Goal: Information Seeking & Learning: Learn about a topic

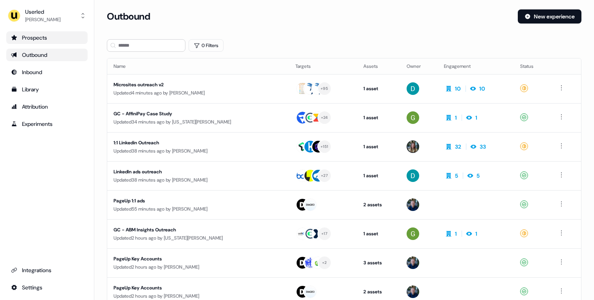
click at [46, 34] on div "Prospects" at bounding box center [47, 38] width 72 height 8
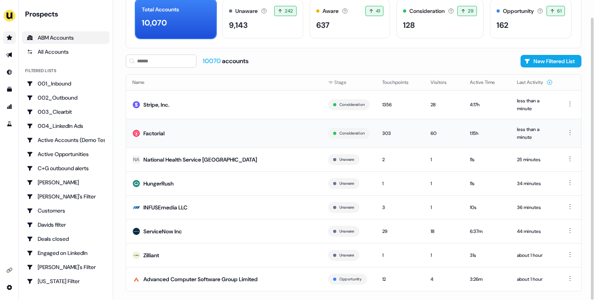
scroll to position [53, 0]
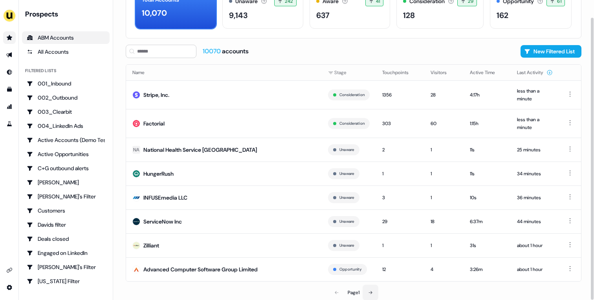
click at [370, 294] on icon at bounding box center [370, 293] width 5 height 5
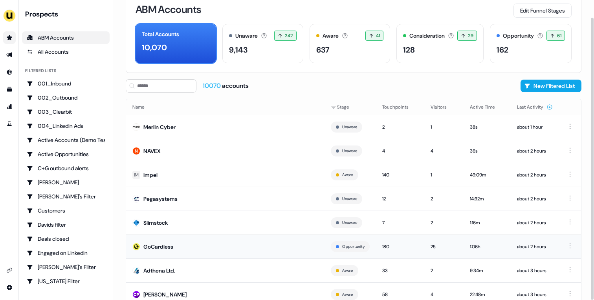
scroll to position [43, 0]
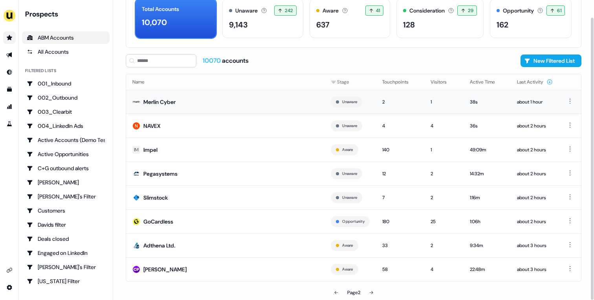
click at [215, 106] on td "Merlin Cyber" at bounding box center [225, 102] width 198 height 24
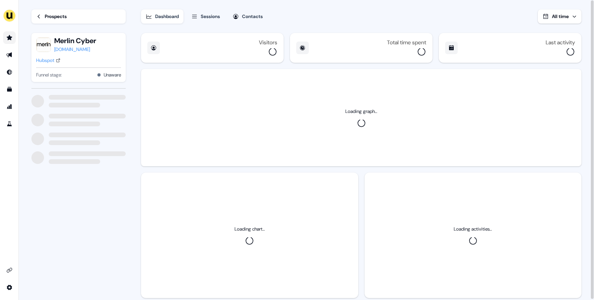
click at [47, 63] on div "Hubspot" at bounding box center [45, 61] width 18 height 8
click at [56, 17] on div "Prospects" at bounding box center [56, 17] width 22 height 8
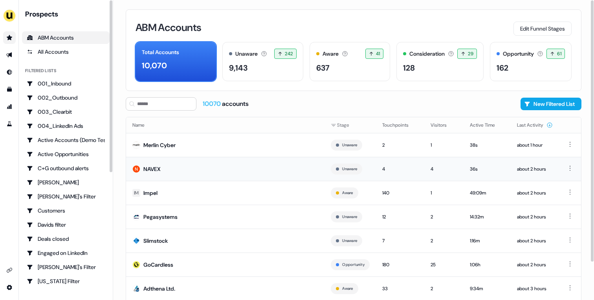
scroll to position [43, 0]
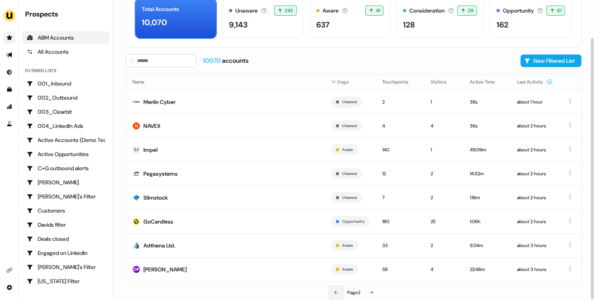
click at [338, 293] on button at bounding box center [336, 293] width 16 height 16
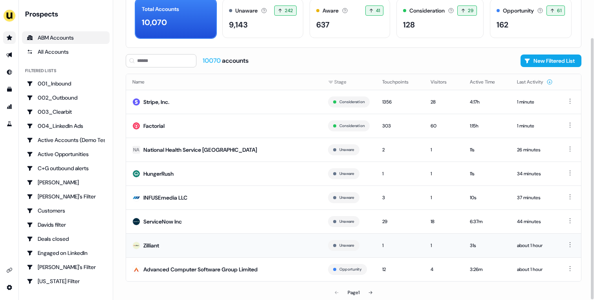
click at [242, 238] on td "Zilliant" at bounding box center [224, 246] width 196 height 24
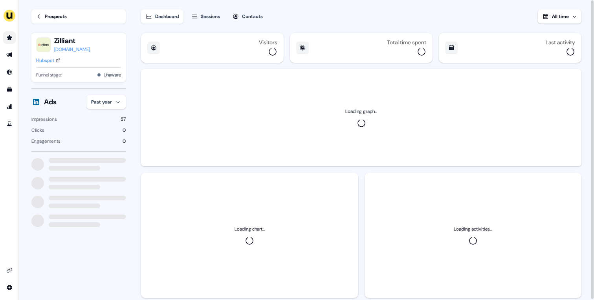
click at [43, 60] on div "Hubspot" at bounding box center [45, 61] width 18 height 8
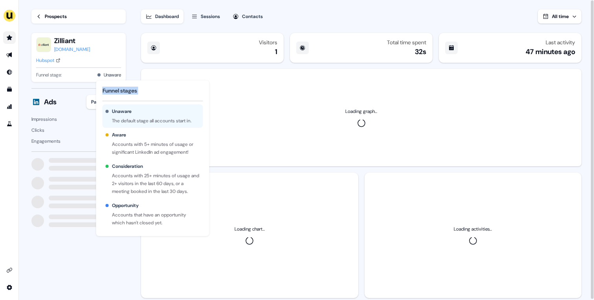
click at [106, 101] on div "Funnel stages Unaware The default stage all accounts start in. Aware Accounts w…" at bounding box center [152, 159] width 113 height 156
click at [94, 101] on html "For the best experience switch devices to a bigger screen. Go to Userled.io Loa…" at bounding box center [297, 150] width 594 height 300
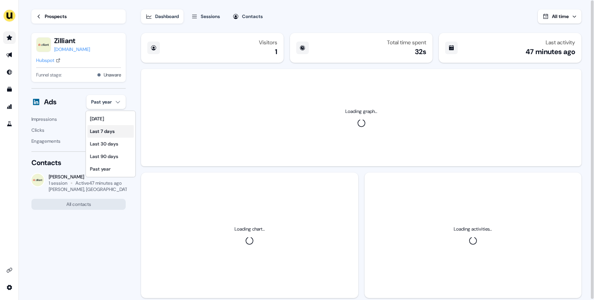
click at [105, 128] on div "Last 7 days" at bounding box center [111, 131] width 46 height 13
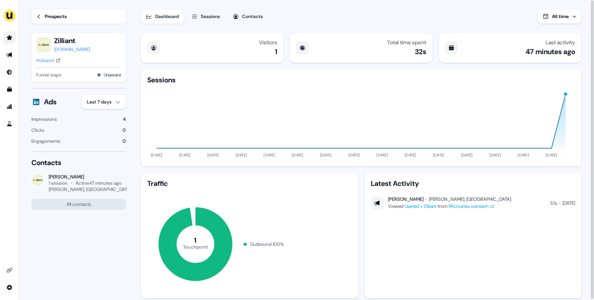
click at [44, 15] on link "Prospects" at bounding box center [78, 16] width 94 height 14
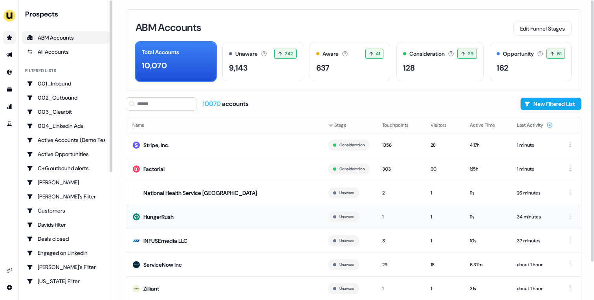
scroll to position [43, 0]
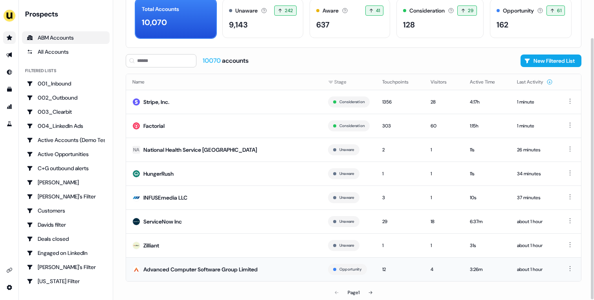
click at [264, 271] on td "Advanced Computer Software Group Limited" at bounding box center [224, 270] width 196 height 24
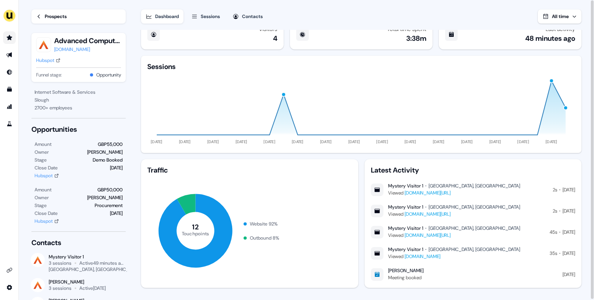
scroll to position [16, 0]
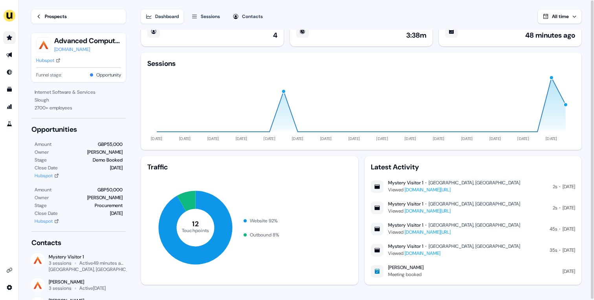
click at [53, 62] on div "Hubspot" at bounding box center [45, 61] width 18 height 8
click at [552, 77] on div "button" at bounding box center [551, 77] width 5 height 5
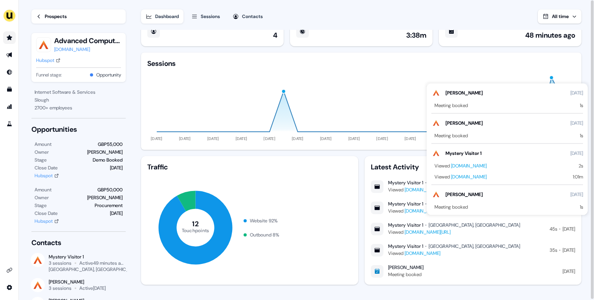
click at [552, 77] on div "button" at bounding box center [551, 77] width 5 height 5
click at [319, 53] on div "Sessions 11 Jun 24 13 Jul 24 14 Aug 24 15 Sep 24 17 Oct 24 18 Nov 24 20 Dec 24 …" at bounding box center [361, 101] width 440 height 97
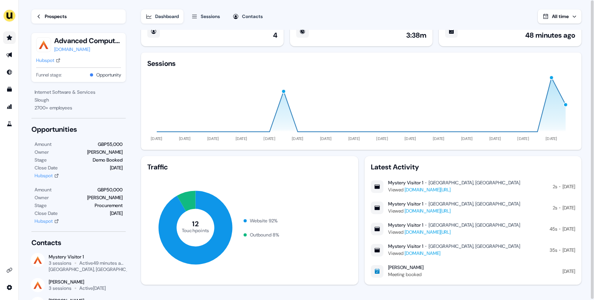
click at [203, 11] on button "Sessions" at bounding box center [206, 16] width 38 height 14
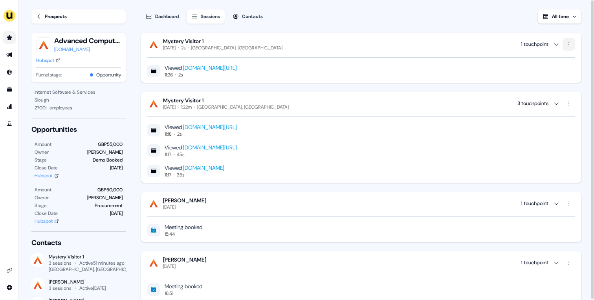
click at [568, 46] on html "For the best experience switch devices to a bigger screen. Go to Userled.io Loa…" at bounding box center [297, 150] width 594 height 300
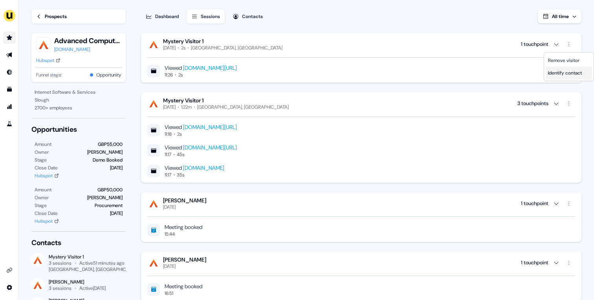
click at [566, 73] on span "Identify contact" at bounding box center [565, 73] width 34 height 6
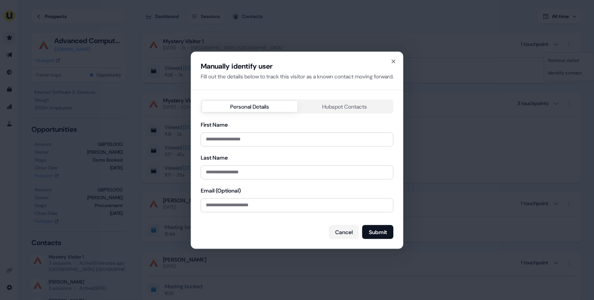
click at [342, 102] on div "Manually identify user Fill out the details below to track this visitor as a kn…" at bounding box center [297, 150] width 212 height 197
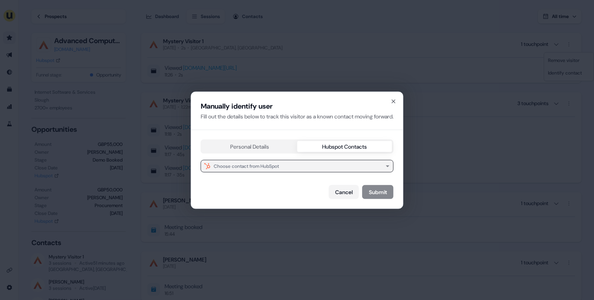
click at [285, 167] on button "Choose contact from HubSpot" at bounding box center [297, 166] width 193 height 13
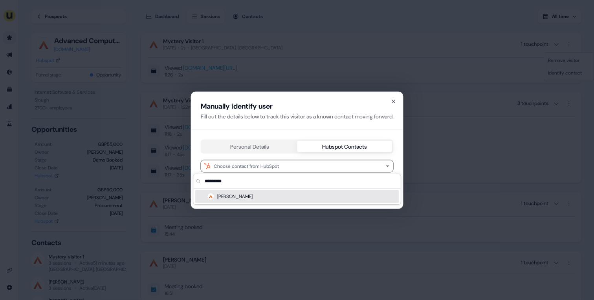
type input "*********"
click at [269, 192] on div "Mark Reddy" at bounding box center [297, 196] width 204 height 13
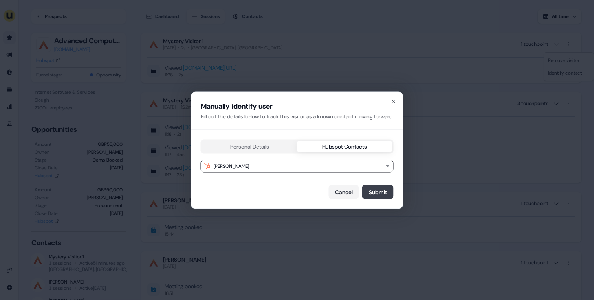
click at [377, 192] on button "Submit" at bounding box center [377, 192] width 31 height 14
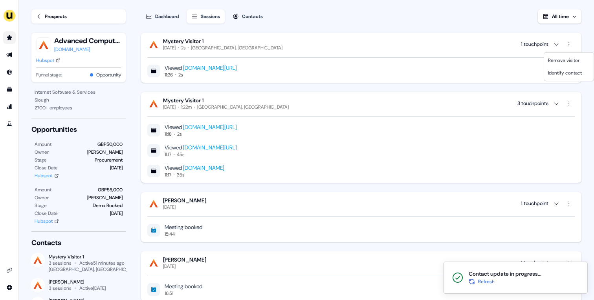
click at [355, 191] on html "Contact update in progress... Refresh For the best experience switch devices to…" at bounding box center [297, 150] width 594 height 300
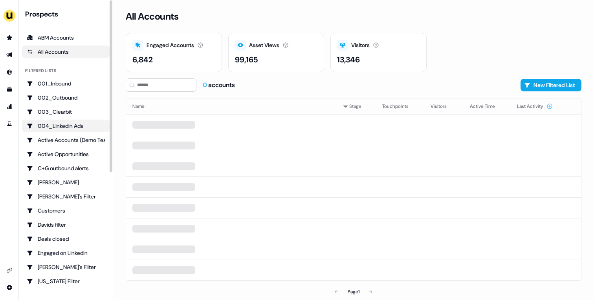
click at [70, 122] on div "004_LinkedIn Ads" at bounding box center [66, 126] width 78 height 8
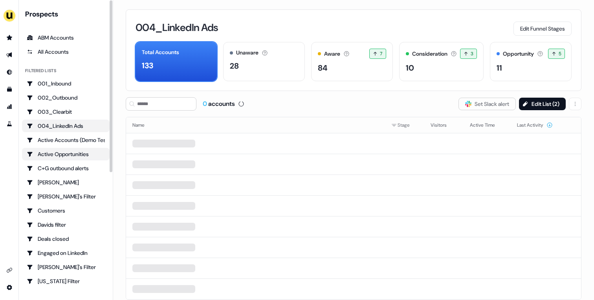
click at [68, 150] on div "Active Opportunities" at bounding box center [66, 154] width 78 height 8
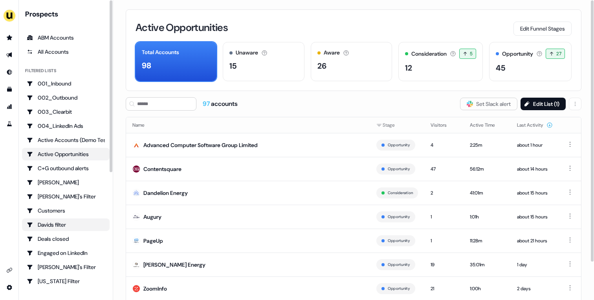
click at [93, 231] on ul "001_Inbound 002_Outbound 003_Clearbit 004_LinkedIn Ads Active Accounts (Demo Te…" at bounding box center [66, 288] width 88 height 423
click at [93, 230] on link "Davids filter" at bounding box center [66, 225] width 88 height 13
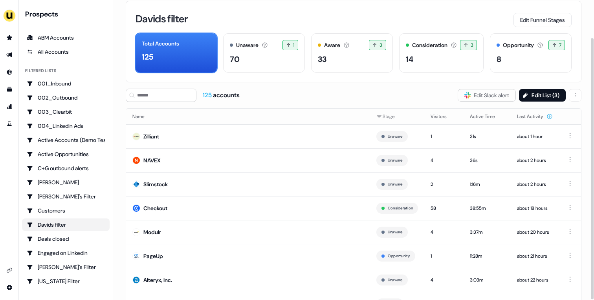
scroll to position [43, 0]
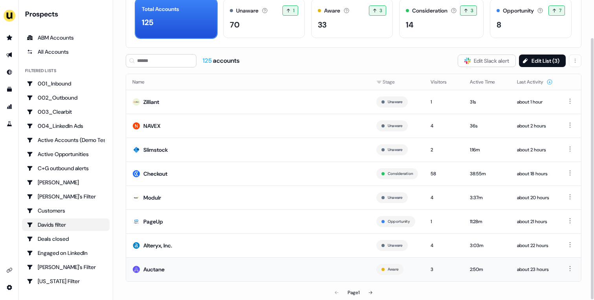
click at [319, 258] on td "Auctane" at bounding box center [248, 270] width 244 height 24
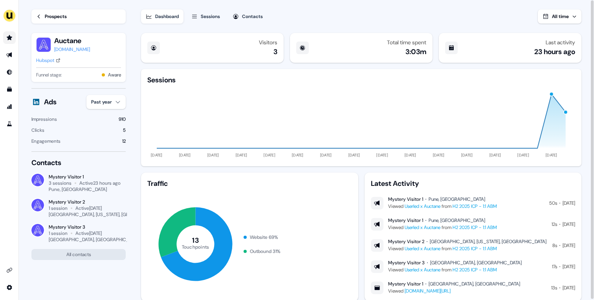
click at [7, 38] on icon "Go to prospects" at bounding box center [9, 37] width 5 height 5
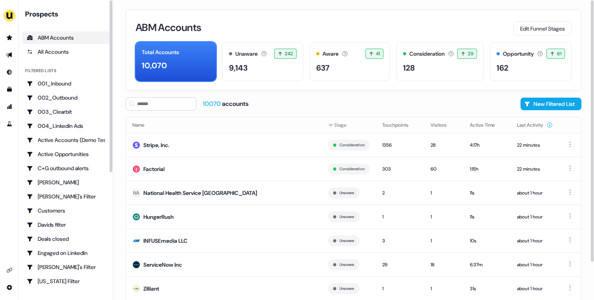
scroll to position [43, 0]
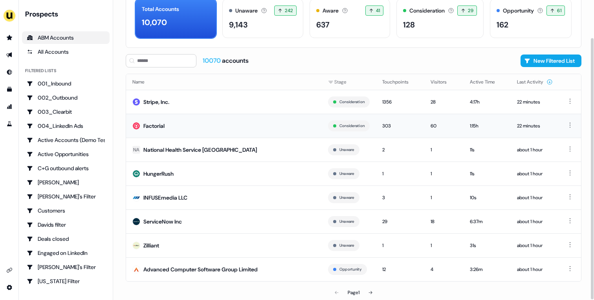
click at [212, 132] on td "Factorial" at bounding box center [224, 126] width 196 height 24
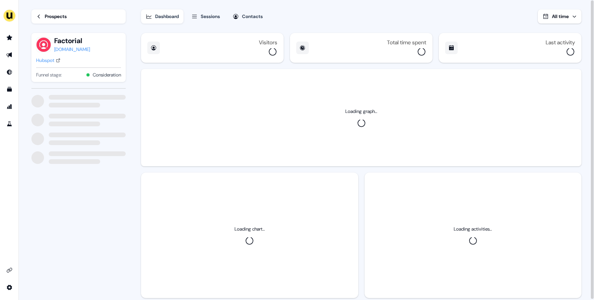
click at [48, 59] on div "Hubspot" at bounding box center [45, 61] width 18 height 8
click at [54, 10] on link "Prospects" at bounding box center [78, 16] width 94 height 14
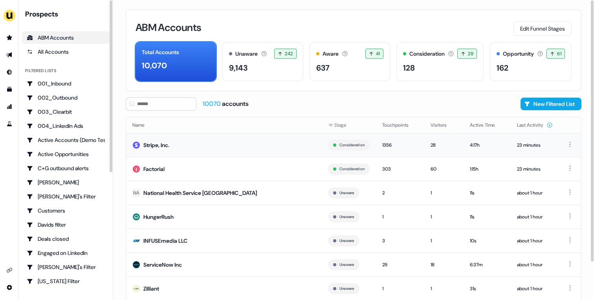
click at [212, 144] on td "Stripe, Inc." at bounding box center [224, 145] width 196 height 24
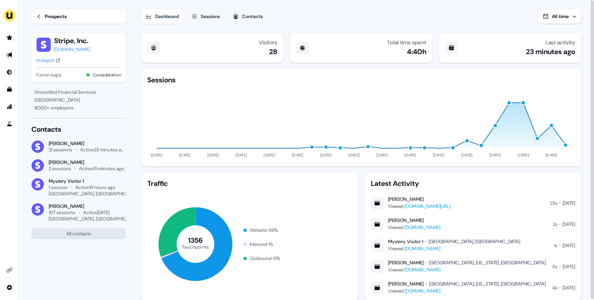
click at [52, 60] on div "Hubspot" at bounding box center [45, 61] width 18 height 8
click at [48, 18] on div "Prospects" at bounding box center [56, 17] width 22 height 8
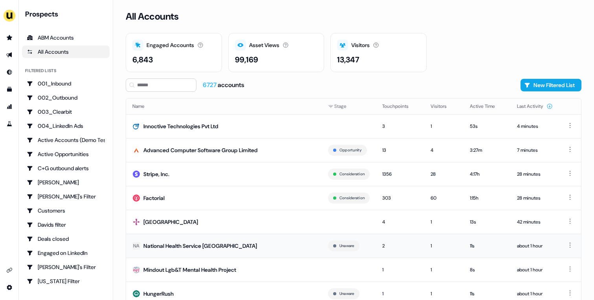
scroll to position [24, 0]
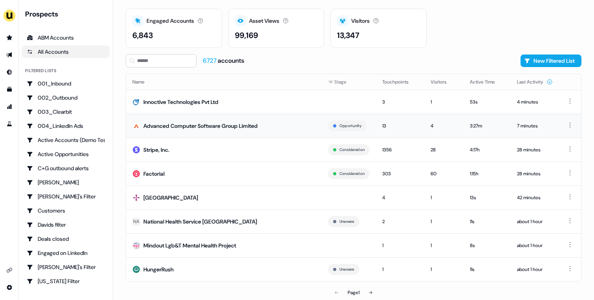
click at [230, 127] on div "Advanced Computer Software Group Limited" at bounding box center [200, 126] width 114 height 8
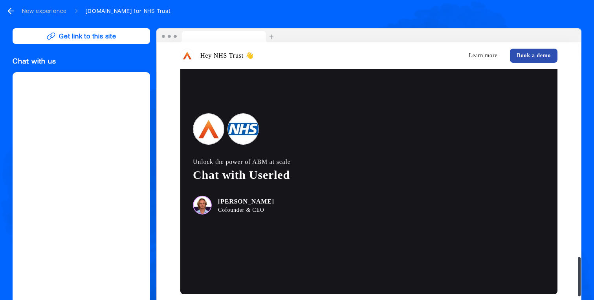
scroll to position [1461, 0]
